Goal: Information Seeking & Learning: Learn about a topic

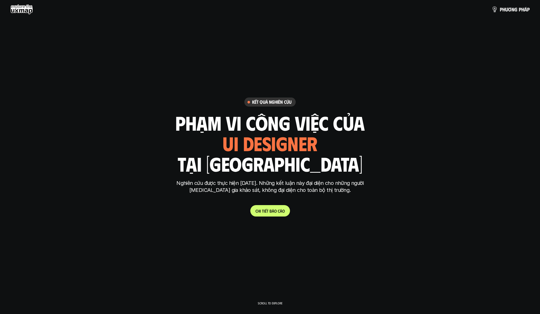
click at [267, 208] on link "C h i t i ế t b á o c á o" at bounding box center [270, 210] width 40 height 11
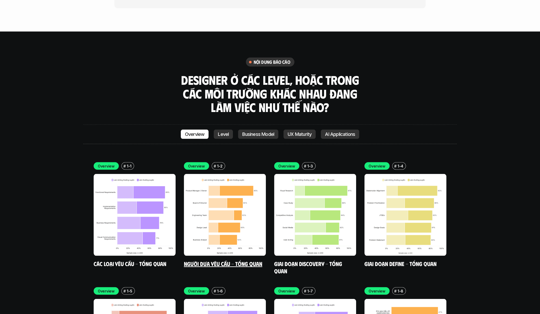
scroll to position [1493, 0]
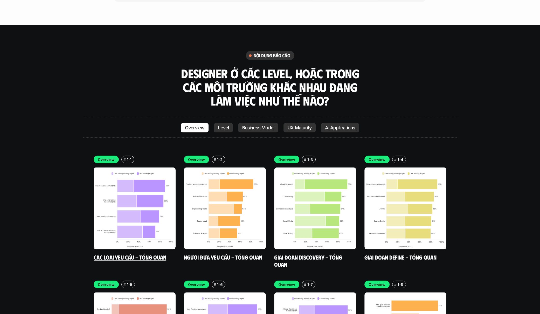
click at [127, 199] on img at bounding box center [135, 209] width 82 height 82
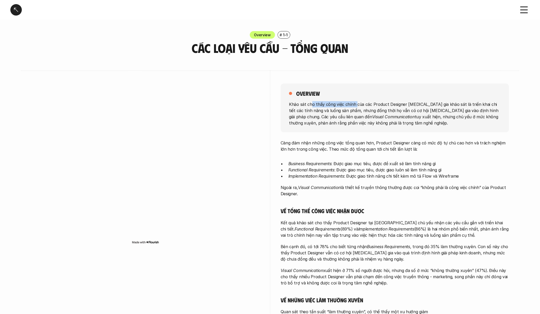
drag, startPoint x: 324, startPoint y: 101, endPoint x: 361, endPoint y: 101, distance: 36.6
click at [359, 101] on p "Khảo sát cho thấy công việc chính của các Product Designer [MEDICAL_DATA] gia k…" at bounding box center [395, 113] width 212 height 25
drag, startPoint x: 365, startPoint y: 100, endPoint x: 392, endPoint y: 105, distance: 27.9
click at [389, 104] on div "overview Khảo sát cho thấy công việc chính của các Product Designer [MEDICAL_DA…" at bounding box center [395, 108] width 228 height 49
drag, startPoint x: 402, startPoint y: 105, endPoint x: 474, endPoint y: 103, distance: 72.4
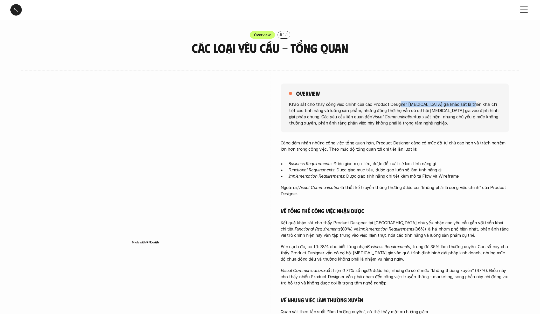
click at [469, 103] on p "Khảo sát cho thấy công việc chính của các Product Designer [MEDICAL_DATA] gia k…" at bounding box center [395, 113] width 212 height 25
click at [364, 119] on p "Khảo sát cho thấy công việc chính của các Product Designer [MEDICAL_DATA] gia k…" at bounding box center [395, 113] width 212 height 25
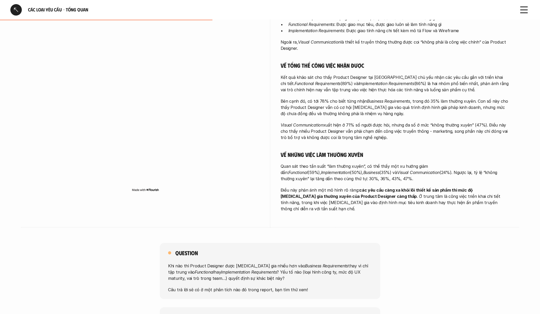
scroll to position [170, 0]
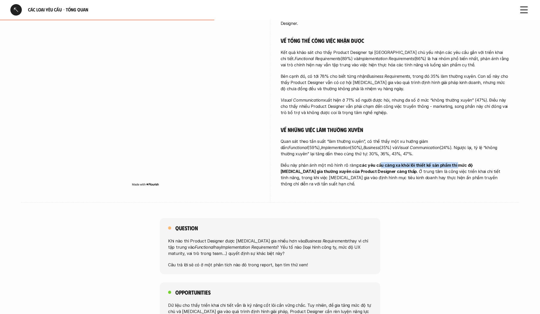
drag, startPoint x: 394, startPoint y: 163, endPoint x: 454, endPoint y: 167, distance: 60.3
click at [454, 167] on strong "các yêu cầu càng xa khỏi lõi thiết kế sản phẩm thì mức độ [MEDICAL_DATA] gia th…" at bounding box center [377, 168] width 193 height 11
click at [413, 168] on p "Điều này phản ánh một mô hình rõ ràng: các yêu cầu càng xa khỏi lõi thiết kế sả…" at bounding box center [395, 174] width 228 height 25
drag, startPoint x: 304, startPoint y: 170, endPoint x: 342, endPoint y: 171, distance: 38.7
click at [323, 170] on strong "các yêu cầu càng xa khỏi lõi thiết kế sản phẩm thì mức độ [MEDICAL_DATA] gia th…" at bounding box center [377, 168] width 193 height 11
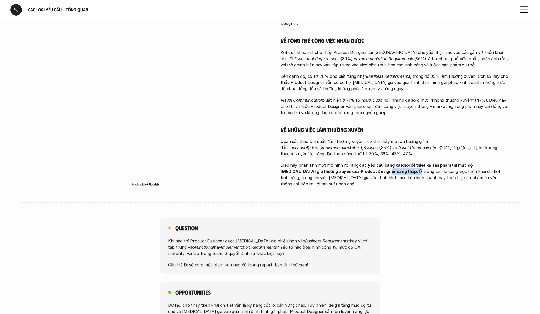
drag, startPoint x: 362, startPoint y: 171, endPoint x: 377, endPoint y: 171, distance: 15.3
click at [369, 171] on p "Điều này phản ánh một mô hình rõ ràng: các yêu cầu càng xa khỏi lõi thiết kế sả…" at bounding box center [395, 174] width 228 height 25
drag, startPoint x: 394, startPoint y: 164, endPoint x: 457, endPoint y: 163, distance: 63.6
click at [457, 163] on strong "các yêu cầu càng xa khỏi lõi thiết kế sản phẩm thì mức độ [MEDICAL_DATA] gia th…" at bounding box center [377, 168] width 193 height 11
click at [396, 169] on p "Điều này phản ánh một mô hình rõ ràng: các yêu cầu càng xa khỏi lõi thiết kế sả…" at bounding box center [395, 174] width 228 height 25
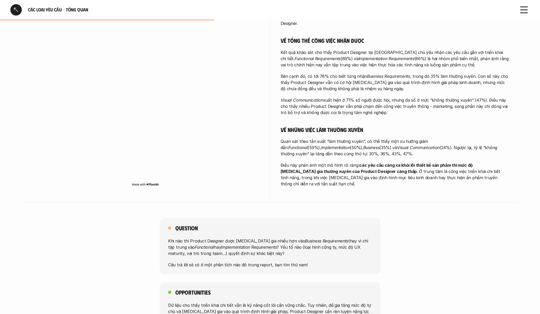
drag, startPoint x: 347, startPoint y: 172, endPoint x: 364, endPoint y: 171, distance: 17.4
click at [358, 171] on p "Điều này phản ánh một mô hình rõ ràng: các yêu cầu càng xa khỏi lõi thiết kế sả…" at bounding box center [395, 174] width 228 height 25
drag, startPoint x: 410, startPoint y: 173, endPoint x: 419, endPoint y: 173, distance: 8.8
click at [415, 173] on p "Điều này phản ánh một mô hình rõ ràng: các yêu cầu càng xa khỏi lõi thiết kế sả…" at bounding box center [395, 174] width 228 height 25
click at [364, 173] on p "Điều này phản ánh một mô hình rõ ràng: các yêu cầu càng xa khỏi lõi thiết kế sả…" at bounding box center [395, 174] width 228 height 25
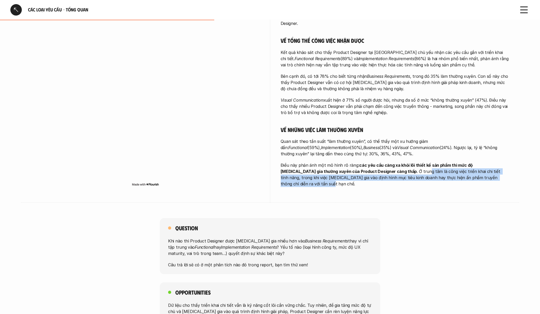
drag, startPoint x: 415, startPoint y: 173, endPoint x: 472, endPoint y: 175, distance: 57.1
click at [470, 175] on p "Điều này phản ánh một mô hình rõ ràng: các yêu cầu càng xa khỏi lõi thiết kế sả…" at bounding box center [395, 174] width 228 height 25
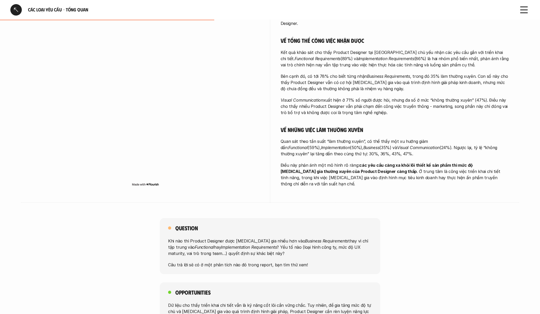
click at [363, 175] on p "Điều này phản ánh một mô hình rõ ràng: các yêu cầu càng xa khỏi lõi thiết kế sả…" at bounding box center [395, 174] width 228 height 25
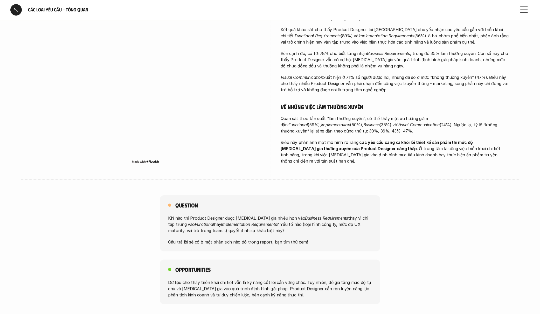
scroll to position [250, 0]
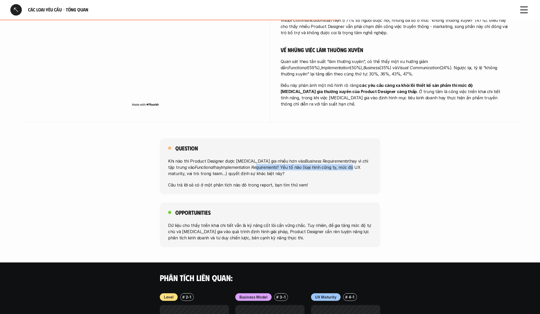
drag, startPoint x: 233, startPoint y: 159, endPoint x: 339, endPoint y: 162, distance: 105.4
click at [334, 163] on p "Khi nào thì Product Designer được [MEDICAL_DATA] gia nhiều hơn vào Business Req…" at bounding box center [270, 167] width 204 height 19
drag, startPoint x: 226, startPoint y: 171, endPoint x: 244, endPoint y: 171, distance: 17.6
click at [242, 171] on div "Khi nào thì Product Designer được [MEDICAL_DATA] gia nhiều hơn vào Business Req…" at bounding box center [270, 173] width 204 height 30
drag, startPoint x: 218, startPoint y: 178, endPoint x: 275, endPoint y: 177, distance: 57.3
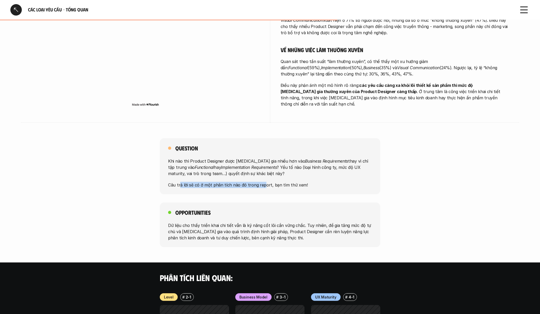
click at [271, 182] on p "Câu trả lời sẽ có ở một phân tích nào đó trong report, bạn tìm thử xem!" at bounding box center [270, 185] width 204 height 6
drag, startPoint x: 182, startPoint y: 218, endPoint x: 186, endPoint y: 217, distance: 3.5
click at [185, 222] on p "Dữ liệu cho thấy triển khai chi tiết vẫn là kỹ năng cốt lõi cần vững chắc. Tuy …" at bounding box center [270, 231] width 204 height 19
drag, startPoint x: 167, startPoint y: 219, endPoint x: 226, endPoint y: 220, distance: 59.7
click at [232, 220] on div "Opportunities Dữ liệu cho thấy triển khai chi tiết vẫn là kỹ năng cốt lõi cần v…" at bounding box center [270, 225] width 221 height 45
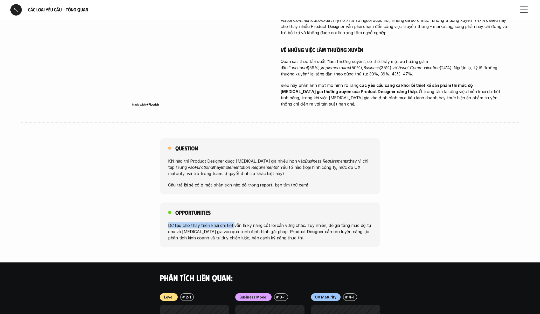
click at [201, 222] on p "Dữ liệu cho thấy triển khai chi tiết vẫn là kỹ năng cốt lõi cần vững chắc. Tuy …" at bounding box center [270, 231] width 204 height 19
drag, startPoint x: 243, startPoint y: 216, endPoint x: 281, endPoint y: 215, distance: 37.9
click at [281, 215] on div "Opportunities Dữ liệu cho thấy triển khai chi tiết vẫn là kỹ năng cốt lõi cần v…" at bounding box center [270, 225] width 221 height 45
drag, startPoint x: 309, startPoint y: 217, endPoint x: 352, endPoint y: 220, distance: 42.9
click at [352, 222] on p "Dữ liệu cho thấy triển khai chi tiết vẫn là kỹ năng cốt lõi cần vững chắc. Tuy …" at bounding box center [270, 231] width 204 height 19
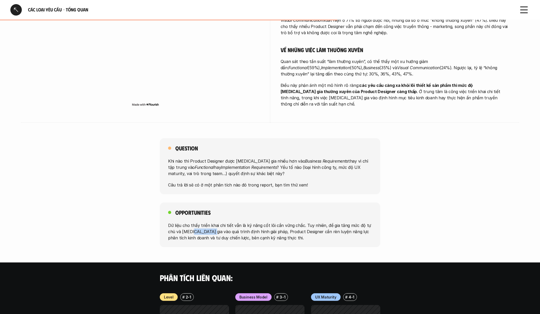
drag, startPoint x: 194, startPoint y: 224, endPoint x: 217, endPoint y: 227, distance: 23.3
click at [215, 226] on p "Dữ liệu cho thấy triển khai chi tiết vẫn là kỹ năng cốt lõi cần vững chắc. Tuy …" at bounding box center [270, 231] width 204 height 19
drag, startPoint x: 282, startPoint y: 226, endPoint x: 354, endPoint y: 229, distance: 71.4
click at [348, 229] on p "Dữ liệu cho thấy triển khai chi tiết vẫn là kỹ năng cốt lõi cần vững chắc. Tuy …" at bounding box center [270, 231] width 204 height 19
click at [187, 229] on p "Dữ liệu cho thấy triển khai chi tiết vẫn là kỹ năng cốt lõi cần vững chắc. Tuy …" at bounding box center [270, 231] width 204 height 19
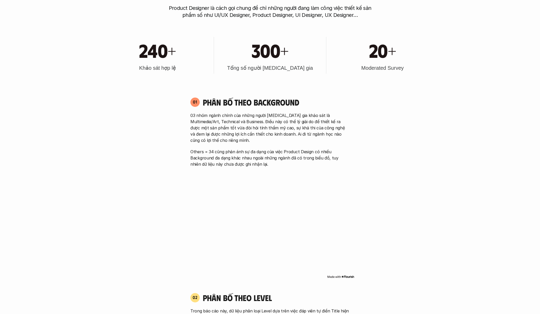
scroll to position [1493, 0]
